Goal: Check status: Check status

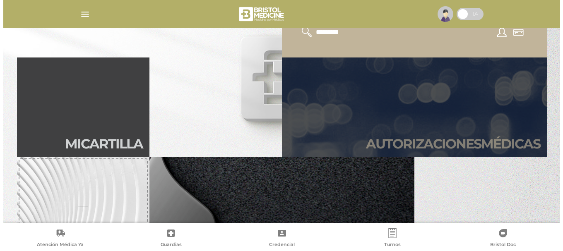
scroll to position [207, 0]
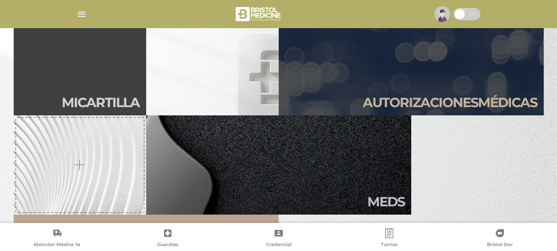
click at [79, 15] on img "button" at bounding box center [82, 14] width 10 height 10
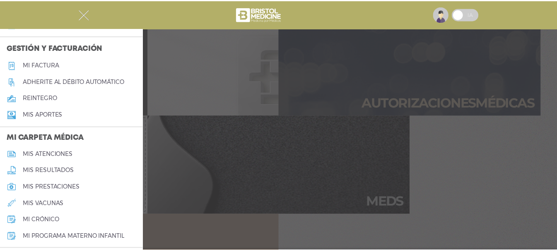
scroll to position [371, 0]
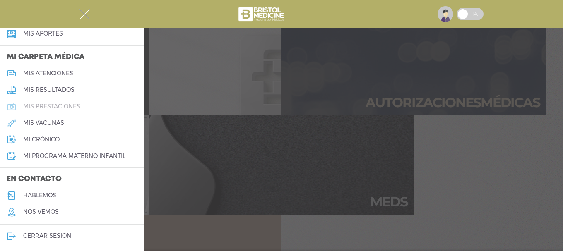
click at [71, 106] on h5 "mis prestaciones" at bounding box center [51, 106] width 57 height 7
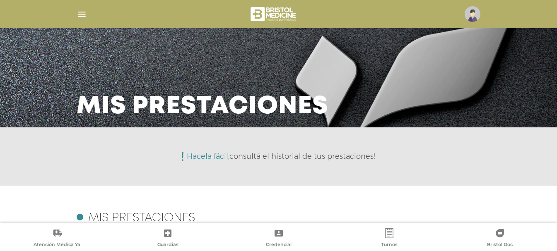
click at [83, 12] on img "button" at bounding box center [82, 14] width 10 height 10
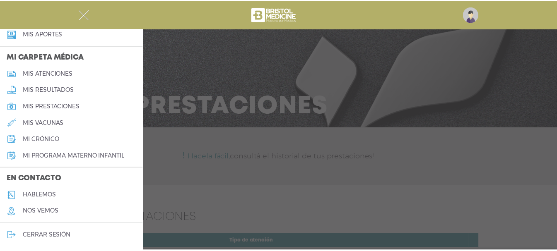
scroll to position [164, 0]
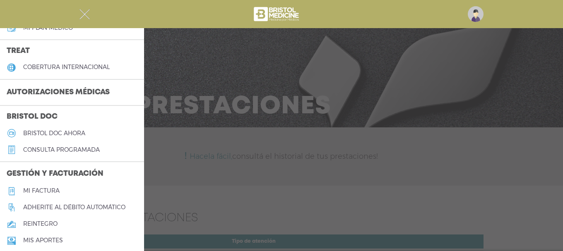
click at [84, 12] on img "button" at bounding box center [84, 14] width 10 height 10
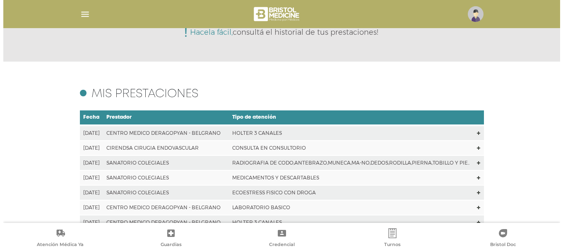
scroll to position [0, 0]
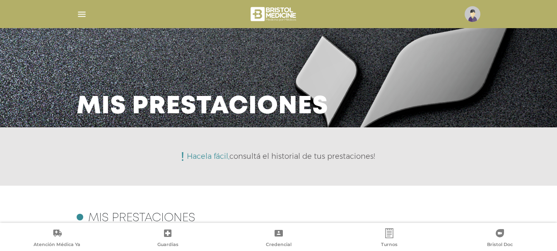
click at [80, 14] on img "button" at bounding box center [82, 14] width 10 height 10
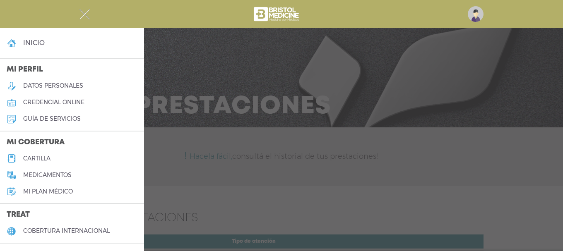
click at [40, 41] on h4 "inicio" at bounding box center [34, 43] width 22 height 8
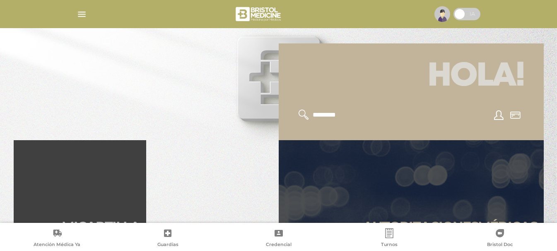
scroll to position [124, 0]
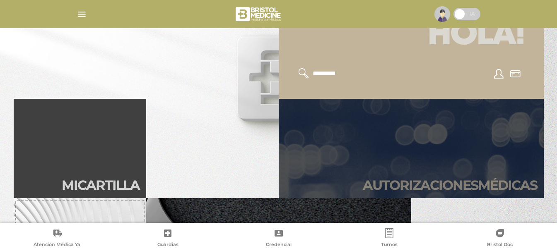
click at [397, 158] on link "Autori zaciones médicas" at bounding box center [411, 148] width 265 height 99
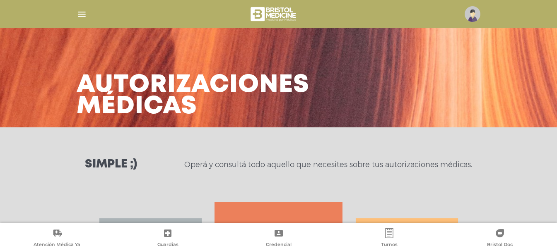
scroll to position [124, 0]
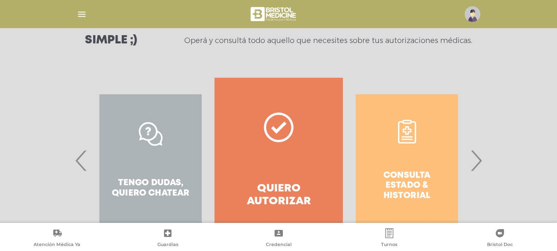
click at [399, 157] on div "Consulta estado & historial" at bounding box center [407, 161] width 128 height 166
click at [412, 183] on div "Consulta estado & historial" at bounding box center [407, 161] width 128 height 166
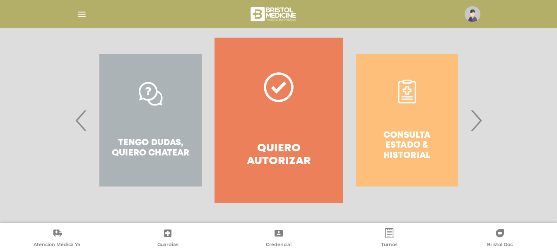
click at [419, 165] on div "Consulta estado & historial" at bounding box center [407, 121] width 128 height 166
click at [422, 138] on div "Consulta estado & historial" at bounding box center [407, 121] width 128 height 166
click at [477, 125] on span "›" at bounding box center [476, 120] width 16 height 45
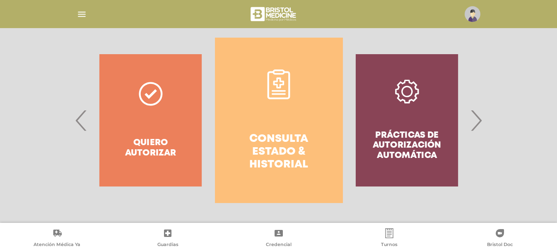
click at [264, 140] on h4 "Consulta estado & historial" at bounding box center [279, 152] width 98 height 39
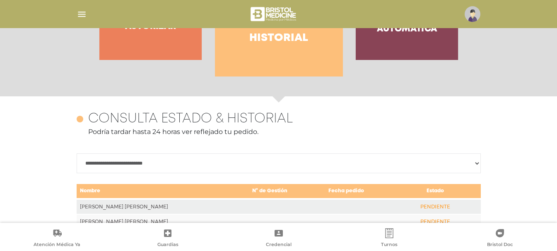
scroll to position [250, 0]
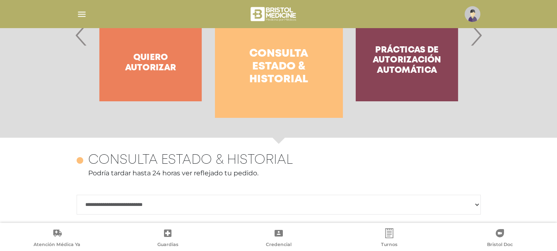
click at [139, 207] on select "**********" at bounding box center [279, 205] width 404 height 20
